Goal: Information Seeking & Learning: Learn about a topic

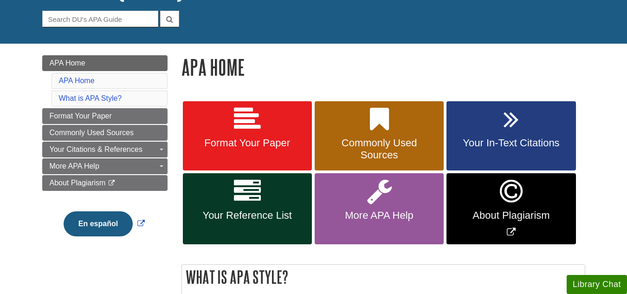
scroll to position [85, 0]
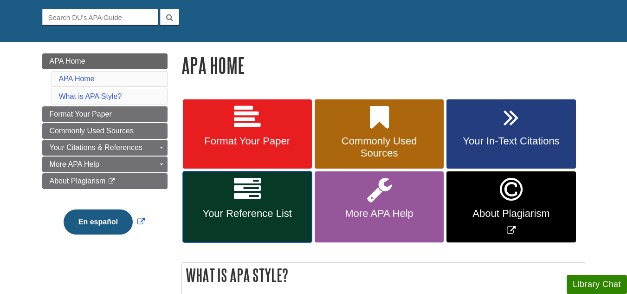
click at [253, 215] on span "Your Reference List" at bounding box center [247, 214] width 115 height 12
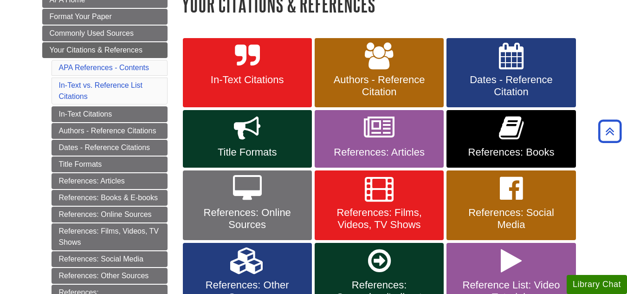
scroll to position [150, 0]
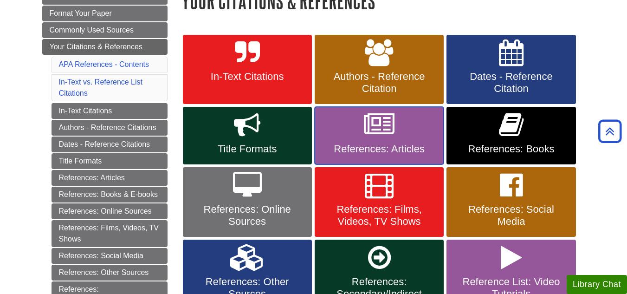
click at [402, 152] on span "References: Articles" at bounding box center [379, 149] width 115 height 12
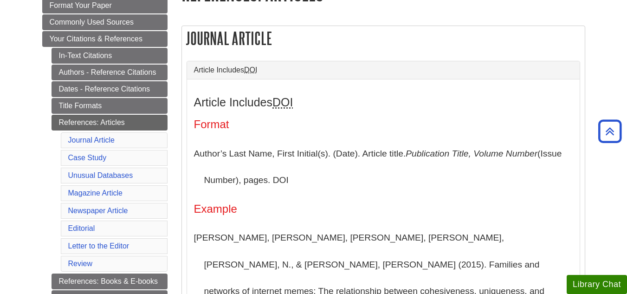
scroll to position [162, 0]
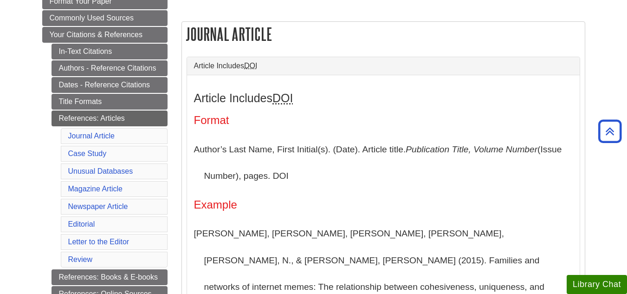
click at [148, 204] on li "Newspaper Article" at bounding box center [114, 207] width 107 height 16
click at [122, 205] on link "Newspaper Article" at bounding box center [98, 206] width 60 height 8
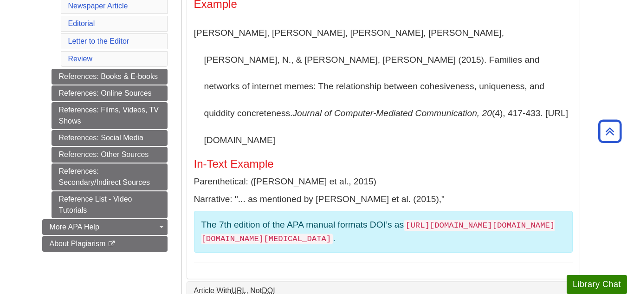
scroll to position [367, 0]
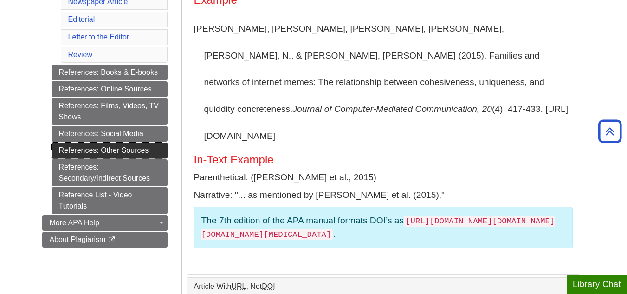
click at [154, 156] on link "References: Other Sources" at bounding box center [110, 151] width 116 height 16
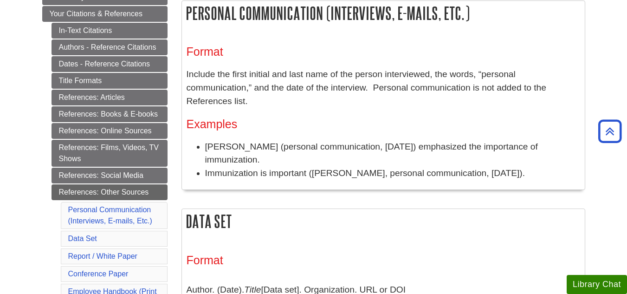
scroll to position [190, 0]
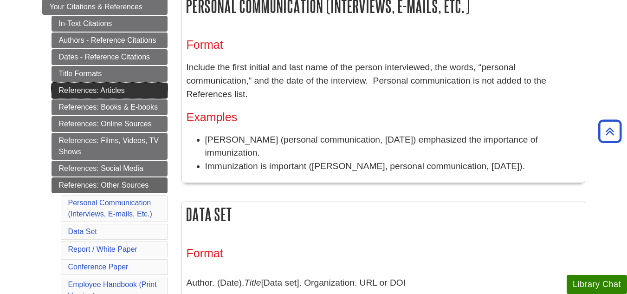
click at [129, 92] on link "References: Articles" at bounding box center [110, 91] width 116 height 16
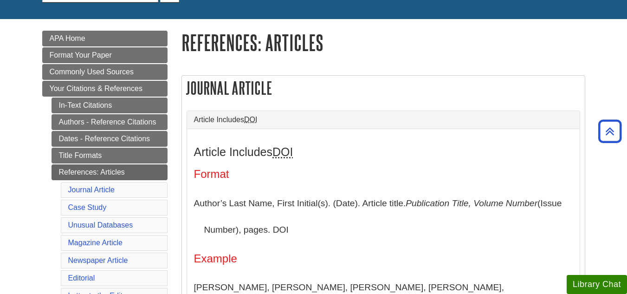
scroll to position [112, 0]
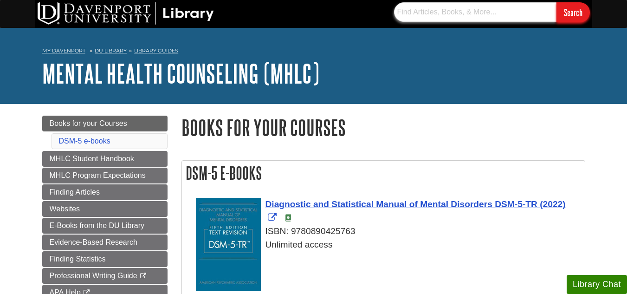
click at [422, 16] on input "text" at bounding box center [475, 11] width 162 height 19
type input "Hippocrates"
click at [582, 9] on input "Search" at bounding box center [573, 12] width 33 height 20
